Goal: Task Accomplishment & Management: Use online tool/utility

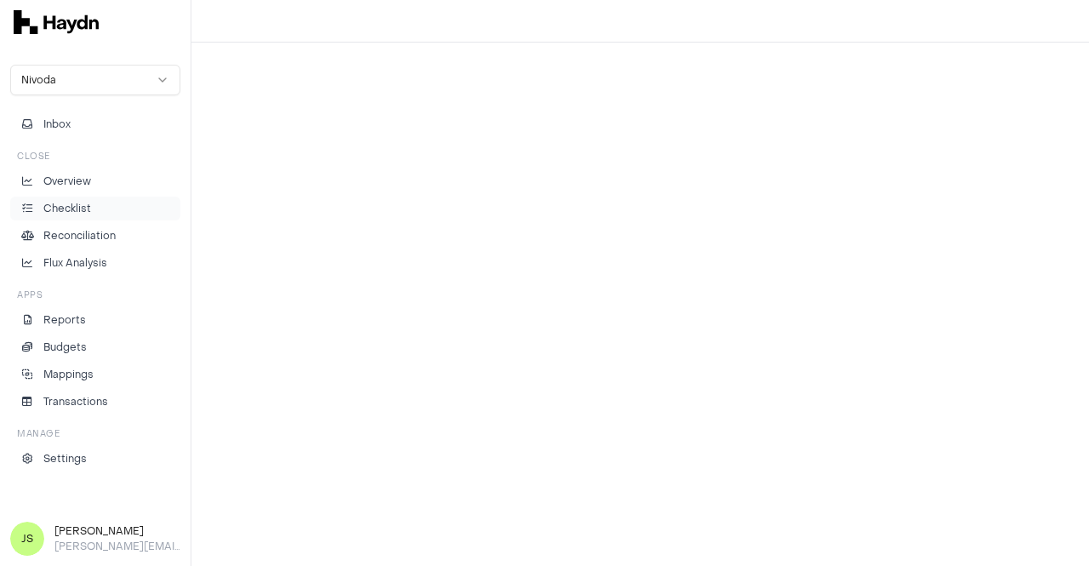
click at [94, 203] on li "Checklist" at bounding box center [95, 208] width 155 height 15
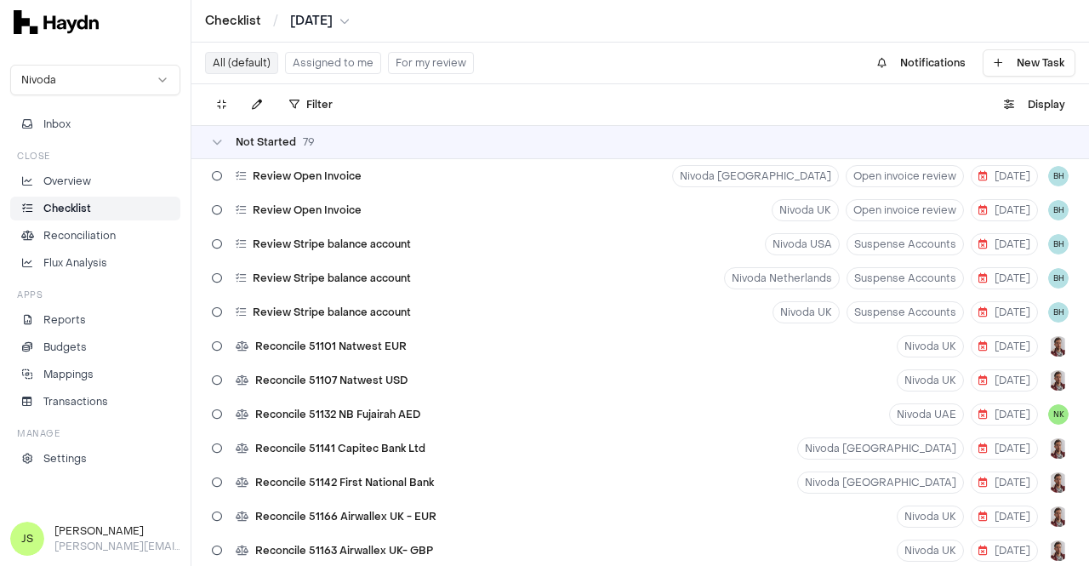
click at [332, 61] on button "Assigned to me" at bounding box center [333, 63] width 96 height 22
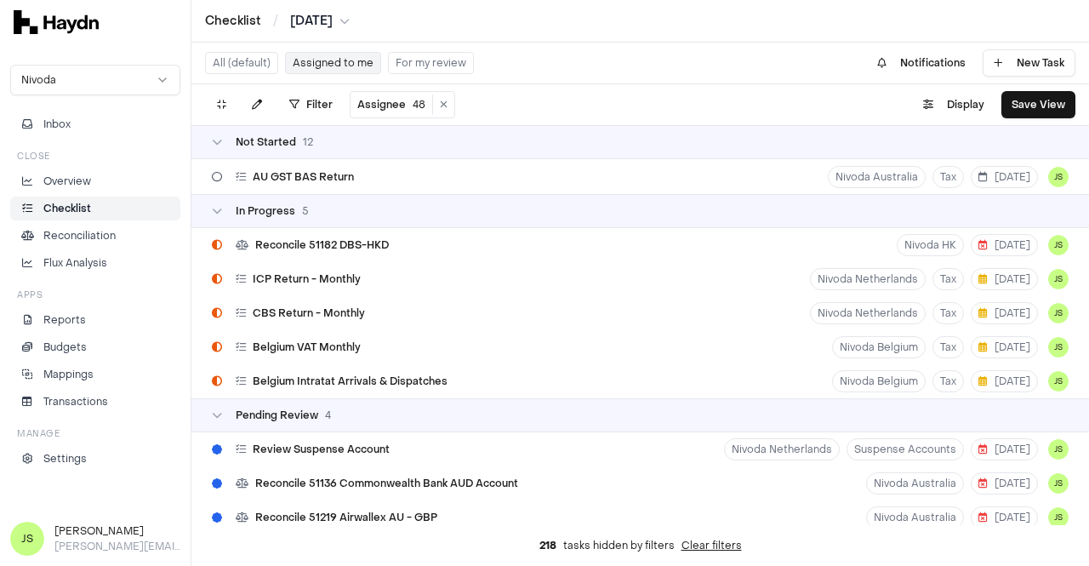
scroll to position [340, 0]
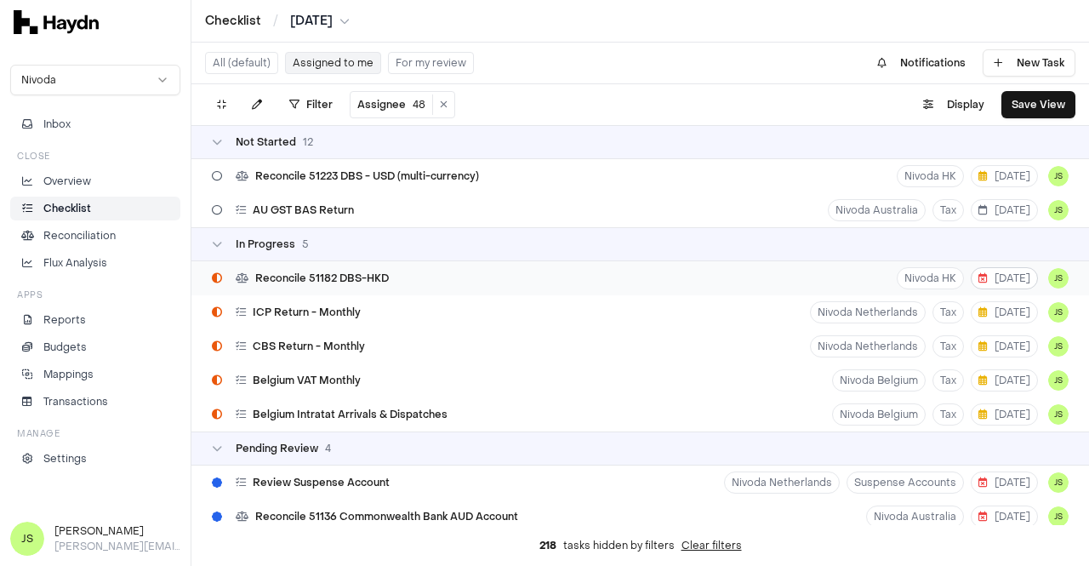
click at [1006, 275] on span "[DATE]" at bounding box center [1005, 278] width 52 height 14
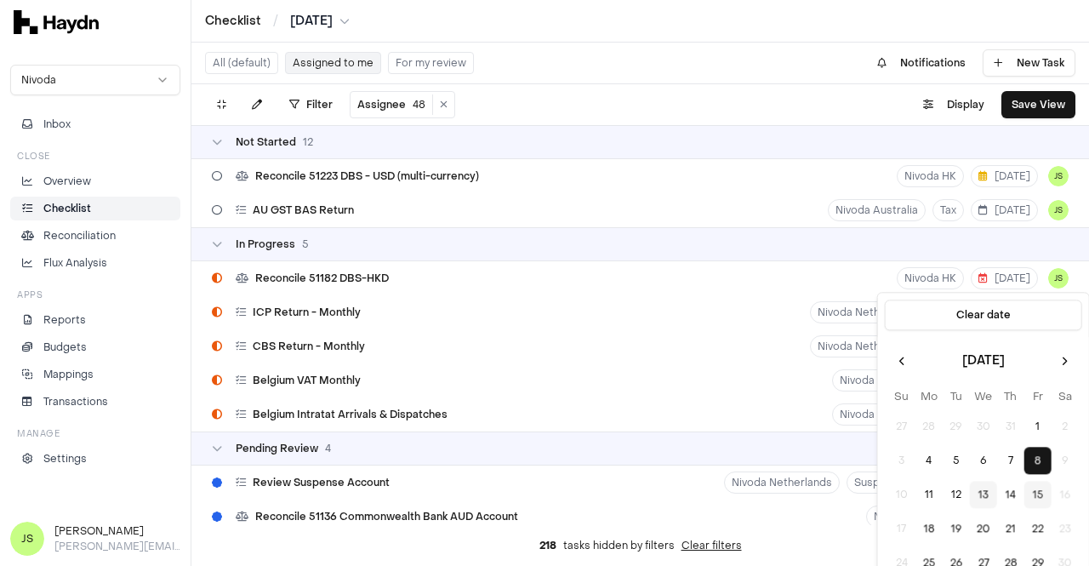
click at [1036, 489] on button "15" at bounding box center [1038, 495] width 27 height 27
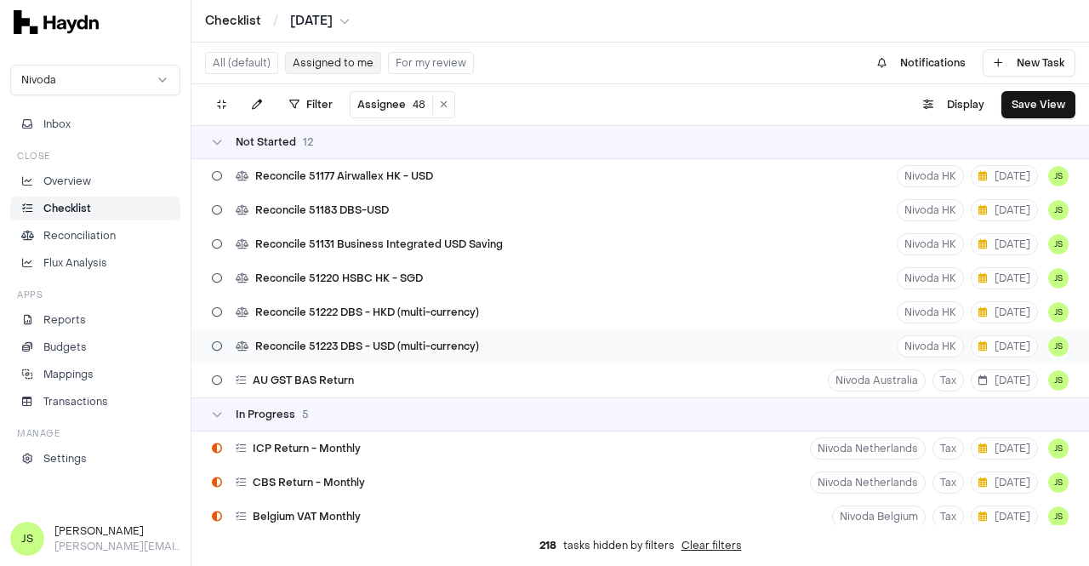
scroll to position [255, 0]
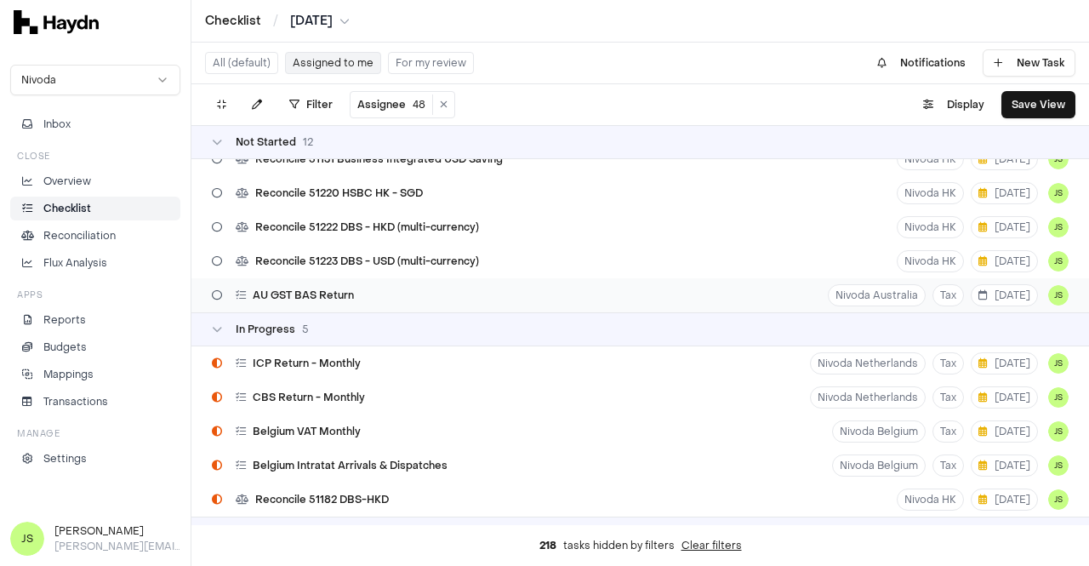
click at [412, 304] on div "AU GST BAS Return Nivoda Australia Tax [DATE] JS" at bounding box center [640, 295] width 898 height 34
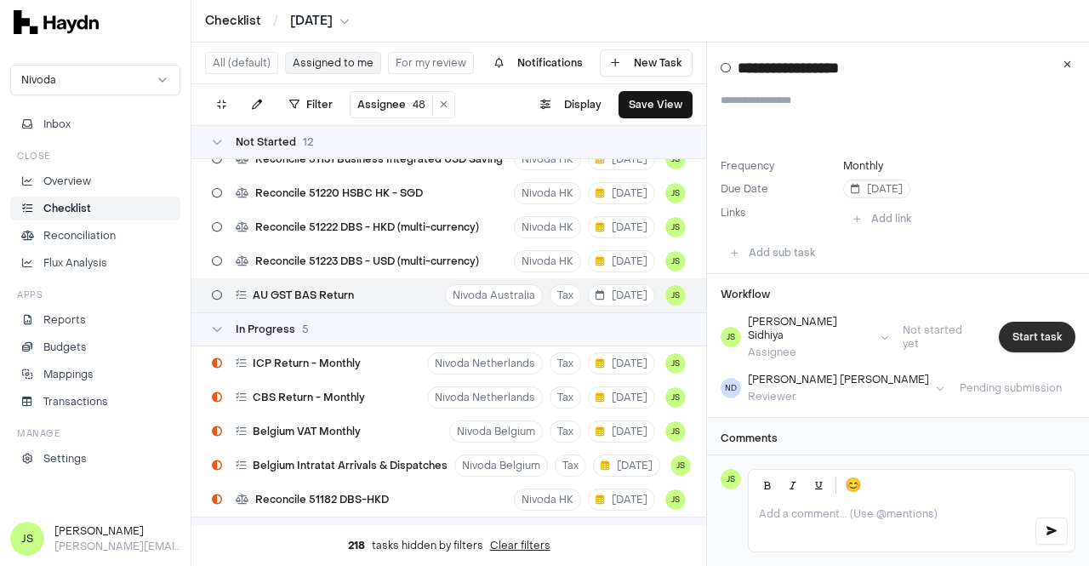
click at [1012, 329] on button "Start task" at bounding box center [1037, 337] width 77 height 31
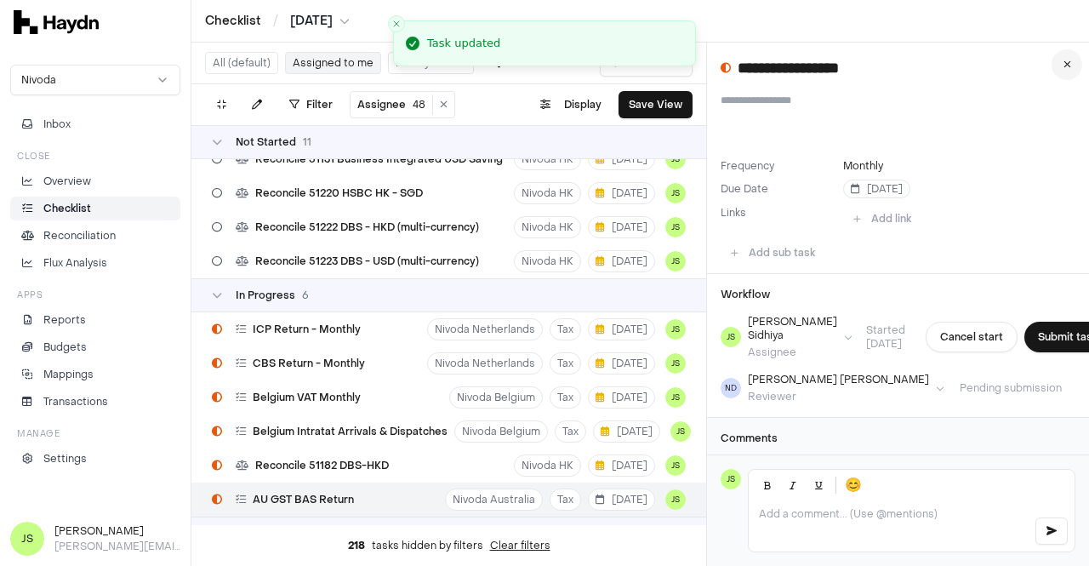
click at [1057, 71] on button at bounding box center [1067, 64] width 31 height 31
